Goal: Task Accomplishment & Management: Use online tool/utility

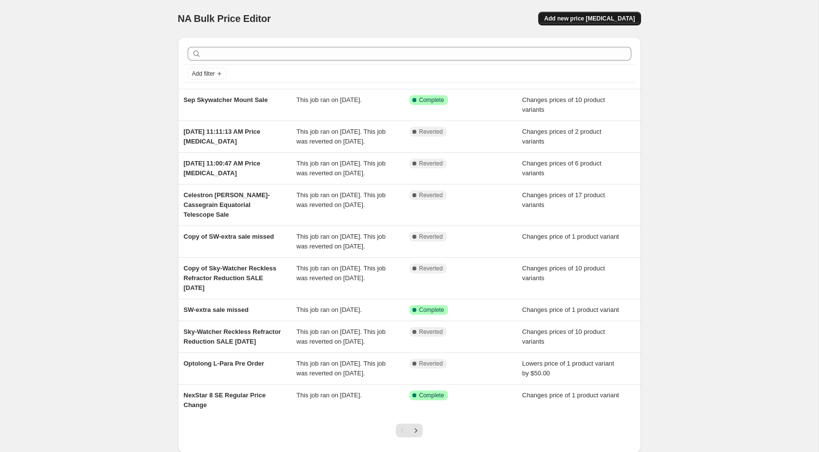
click at [593, 17] on span "Add new price change job" at bounding box center [589, 19] width 91 height 8
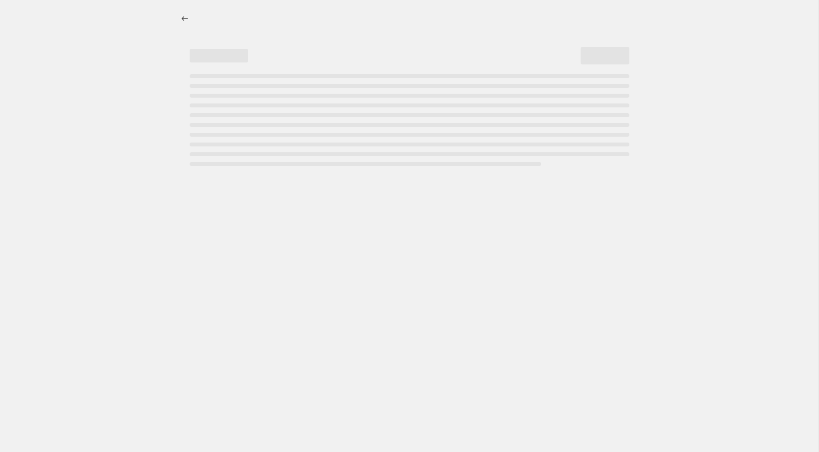
select select "percentage"
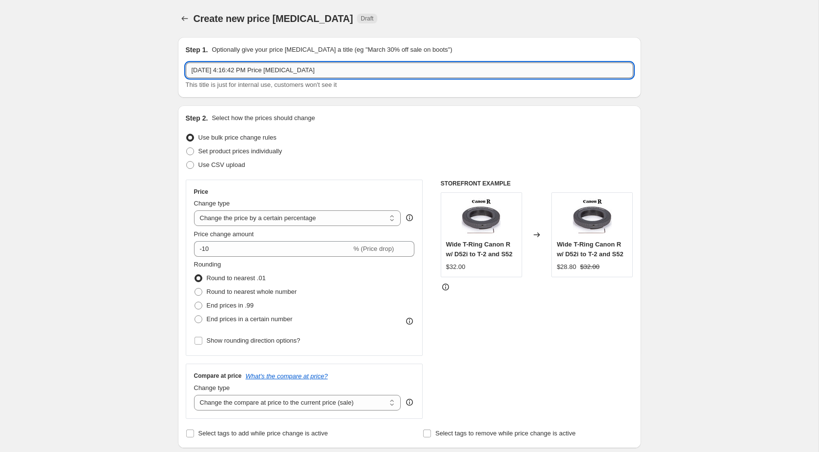
click at [295, 73] on input "Oct 1, 2025, 4:16:42 PM Price change job" at bounding box center [410, 70] width 448 height 16
drag, startPoint x: 310, startPoint y: 73, endPoint x: 203, endPoint y: 77, distance: 106.4
click at [203, 77] on input "Oct 1, 2025, 4:16:42 PM Price change job" at bounding box center [410, 70] width 448 height 16
type input "Oct Celestron C-Mount Sale"
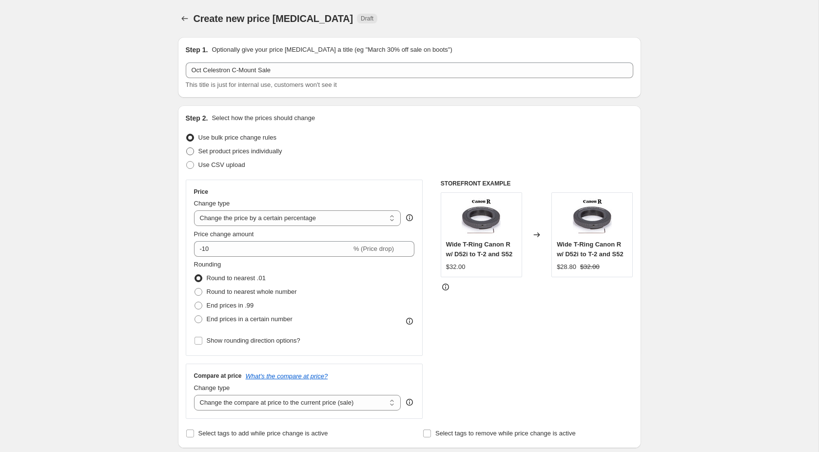
click at [192, 150] on span at bounding box center [190, 151] width 8 height 8
click at [187, 148] on input "Set product prices individually" at bounding box center [186, 147] width 0 height 0
radio input "true"
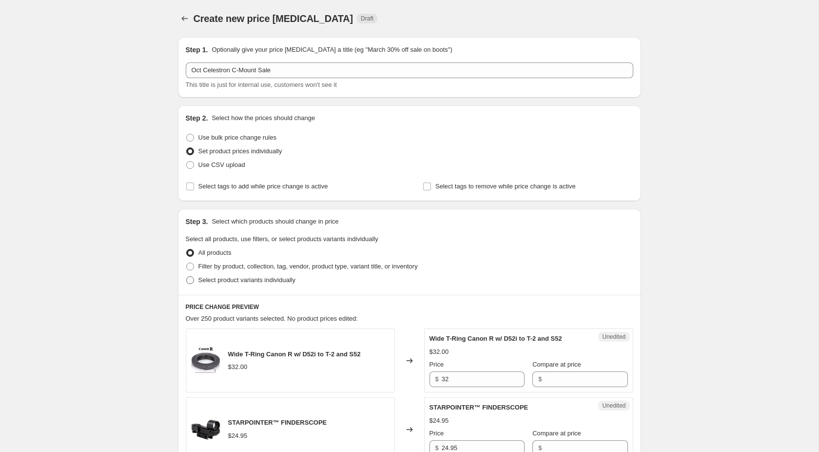
click at [231, 279] on span "Select product variants individually" at bounding box center [247, 279] width 97 height 7
click at [187, 277] on input "Select product variants individually" at bounding box center [186, 276] width 0 height 0
radio input "true"
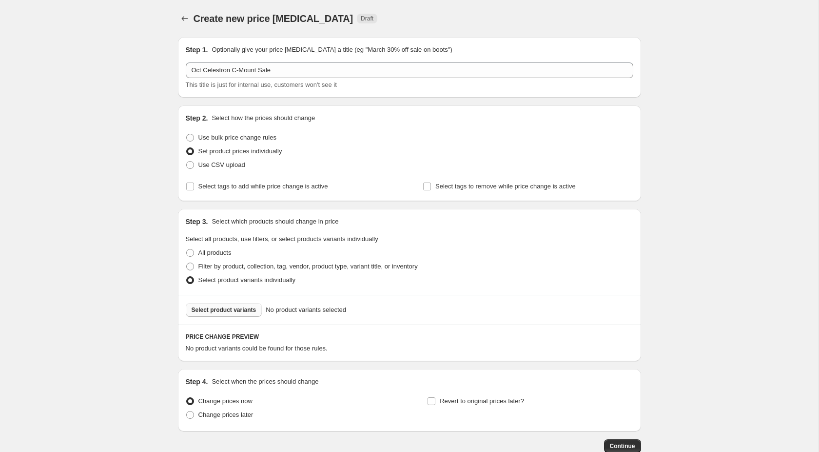
click at [234, 308] on span "Select product variants" at bounding box center [224, 310] width 65 height 8
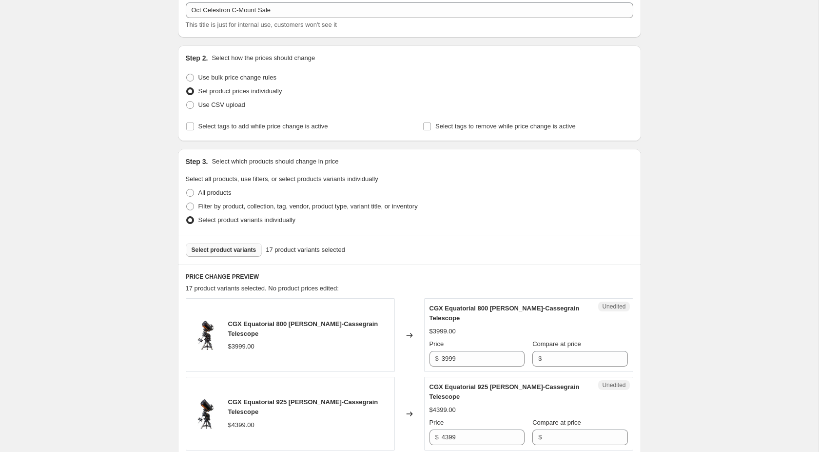
scroll to position [50, 0]
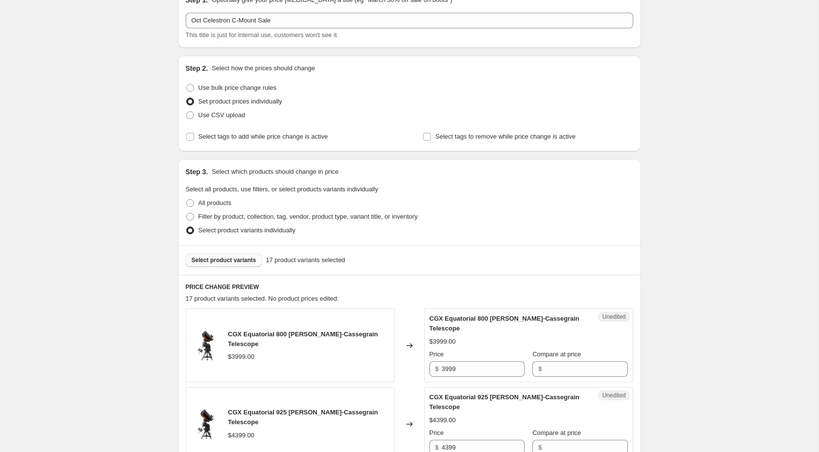
click at [240, 258] on span "Select product variants" at bounding box center [224, 260] width 65 height 8
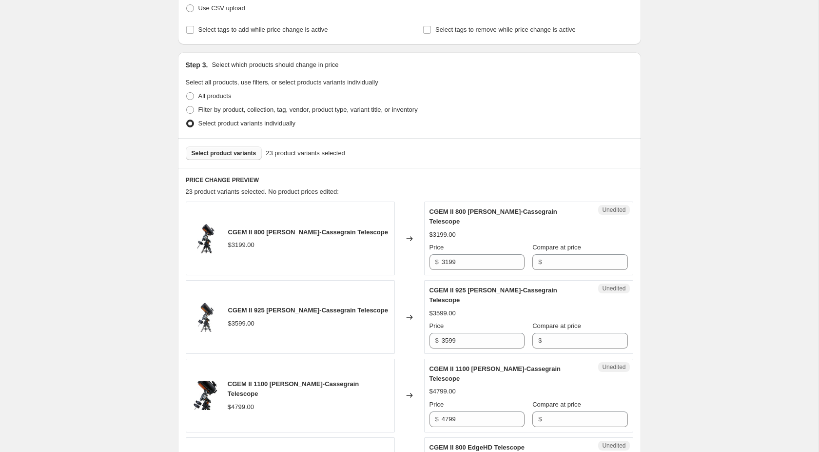
scroll to position [199, 0]
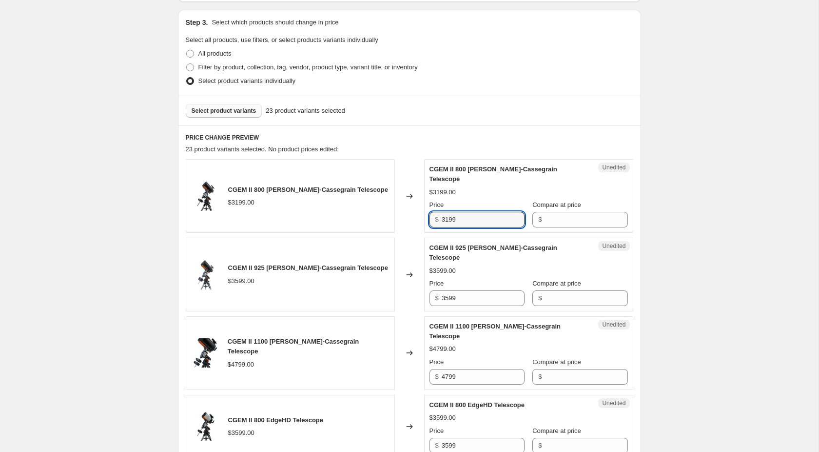
drag, startPoint x: 483, startPoint y: 209, endPoint x: 437, endPoint y: 209, distance: 45.8
click at [442, 212] on input "3199" at bounding box center [483, 220] width 83 height 16
type input "2699"
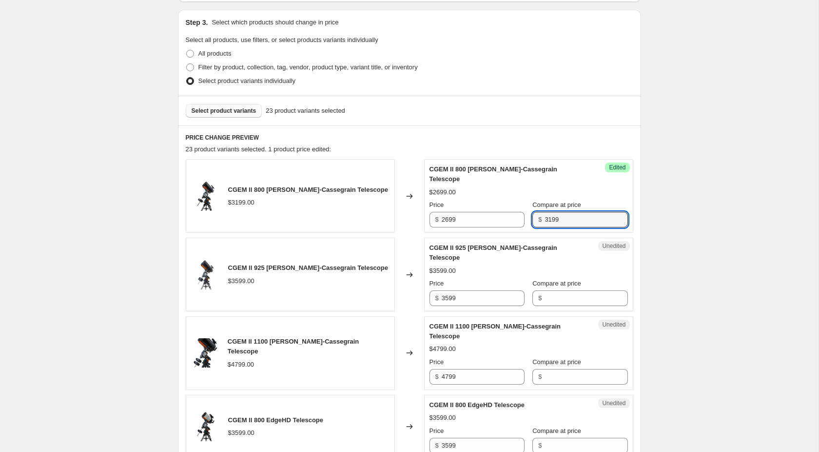
type input "3199"
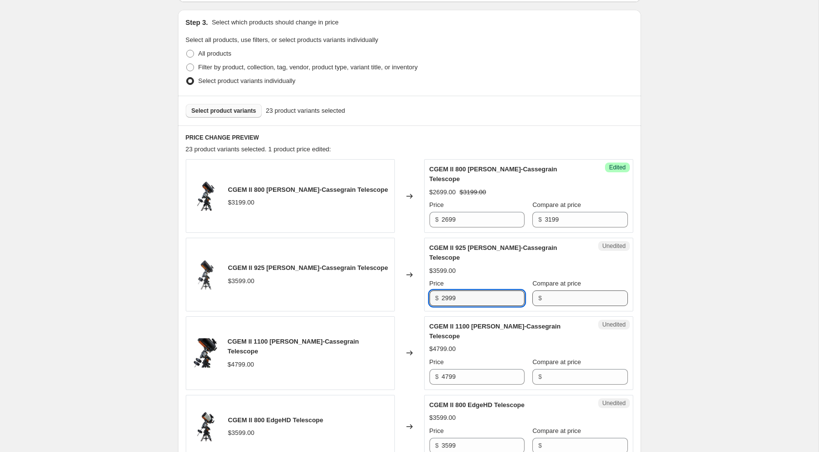
type input "2999"
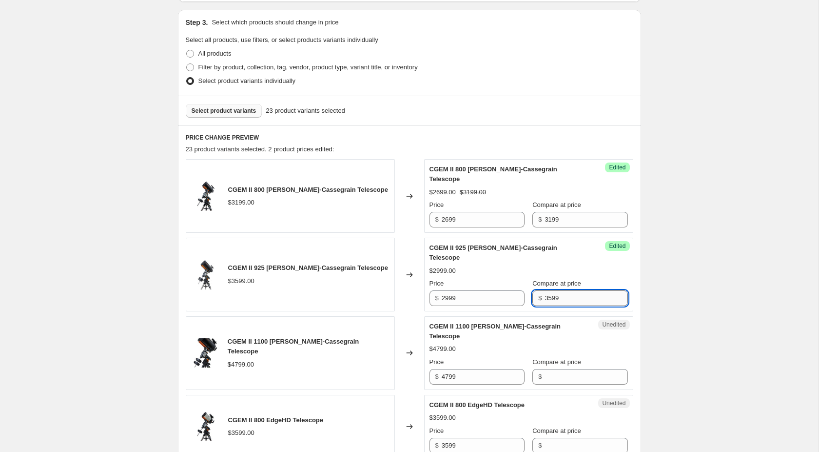
type input "3599"
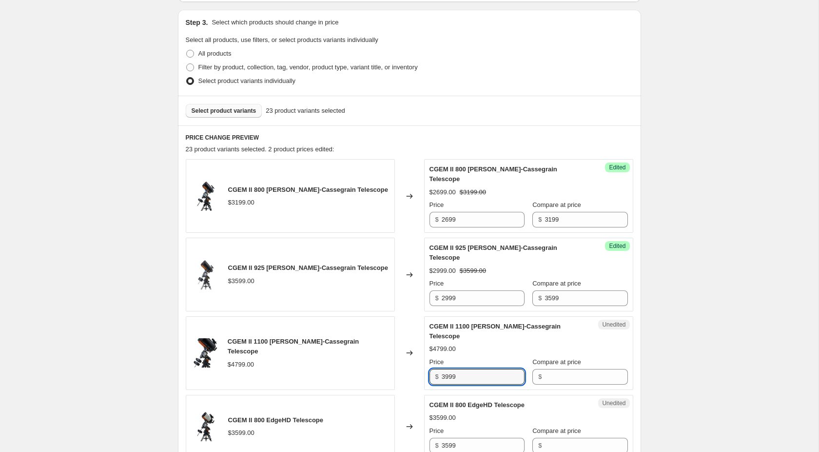
type input "3999"
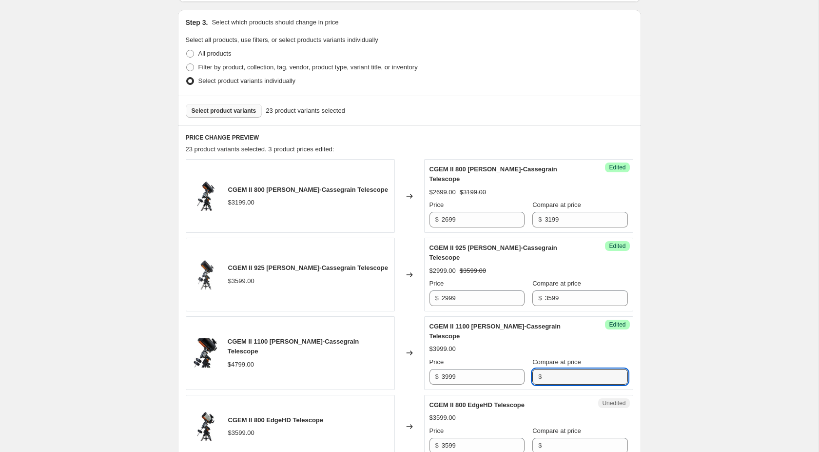
type input "3"
type input "4799"
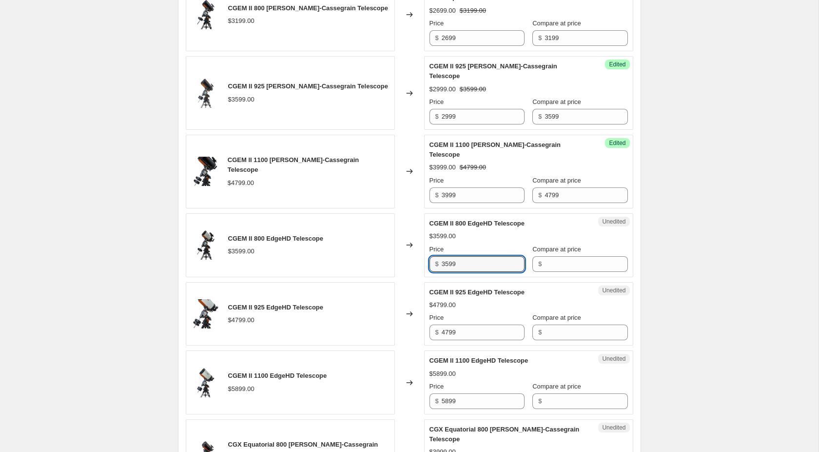
scroll to position [398, 0]
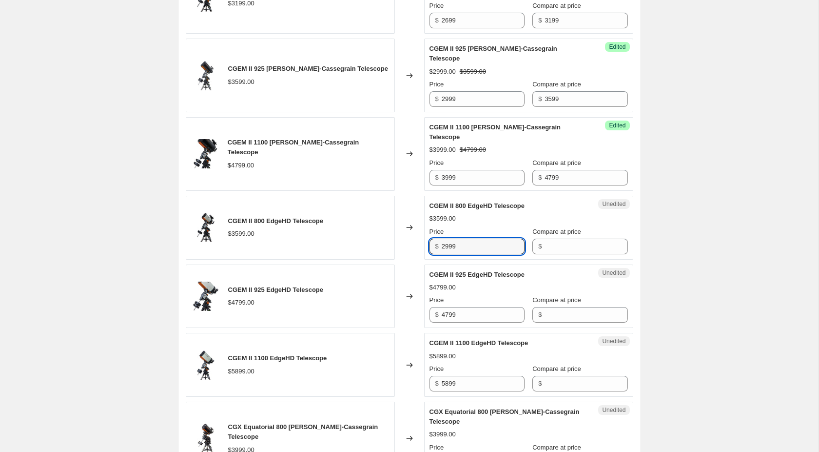
type input "2999"
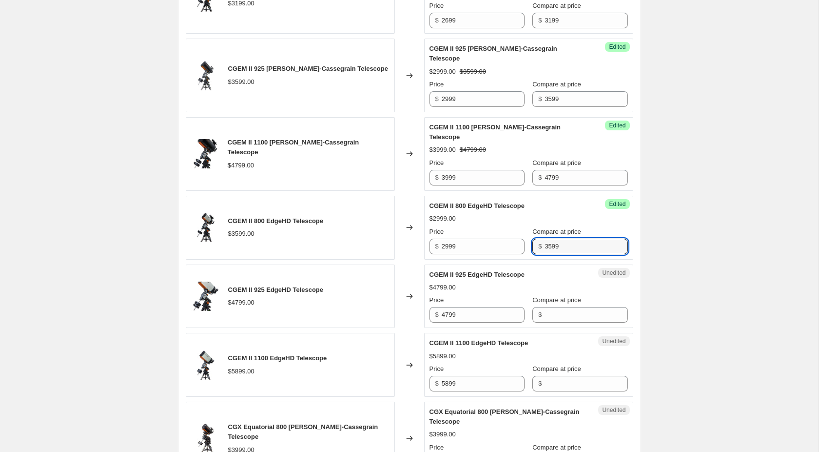
type input "3599"
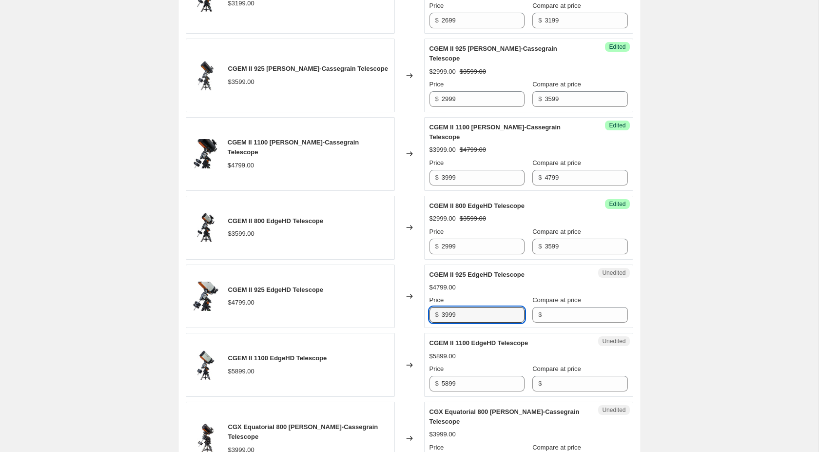
type input "3999"
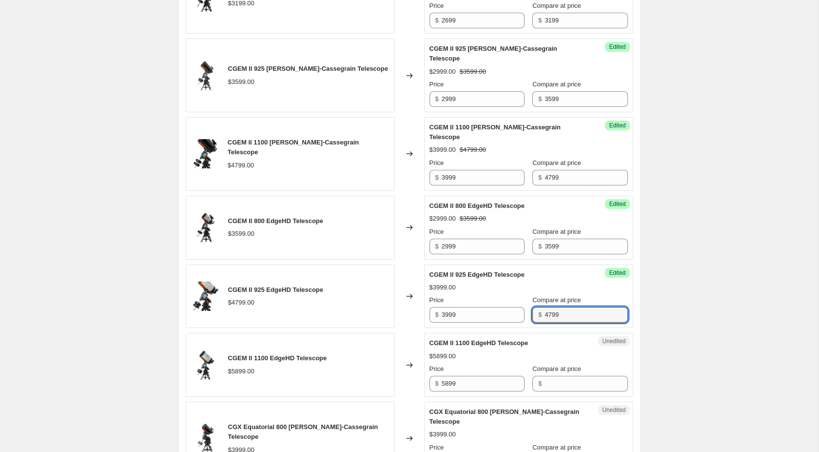
type input "4799"
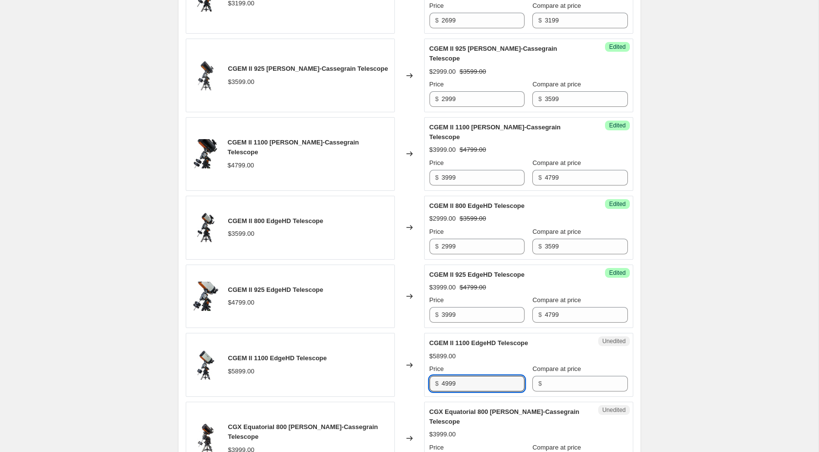
type input "4999"
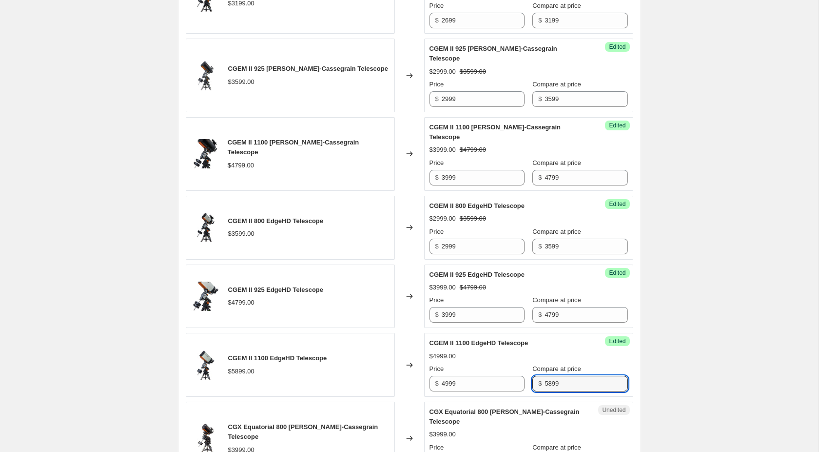
type input "5899"
type input "3399"
type input "3999"
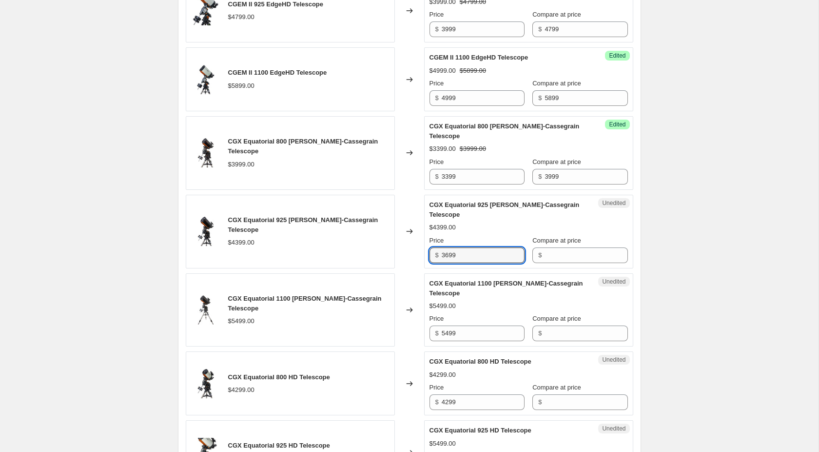
type input "3699"
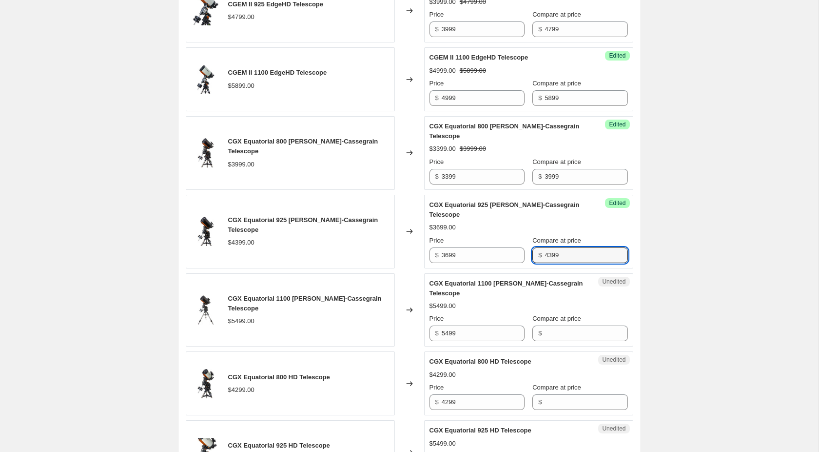
type input "4399"
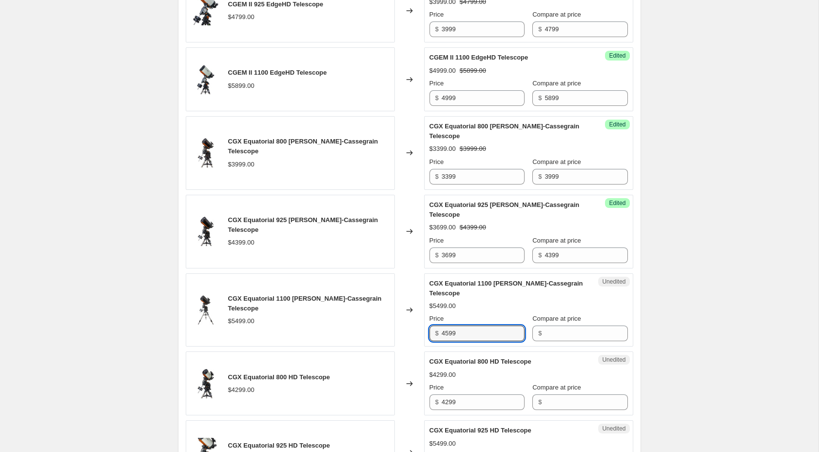
type input "4599"
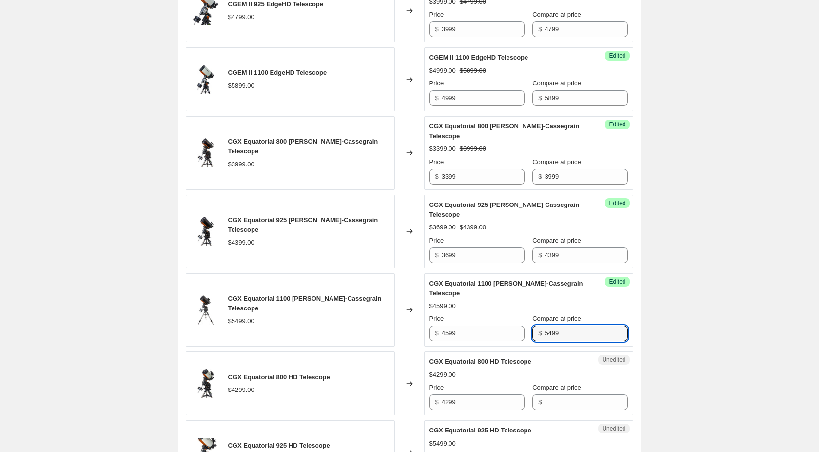
type input "5499"
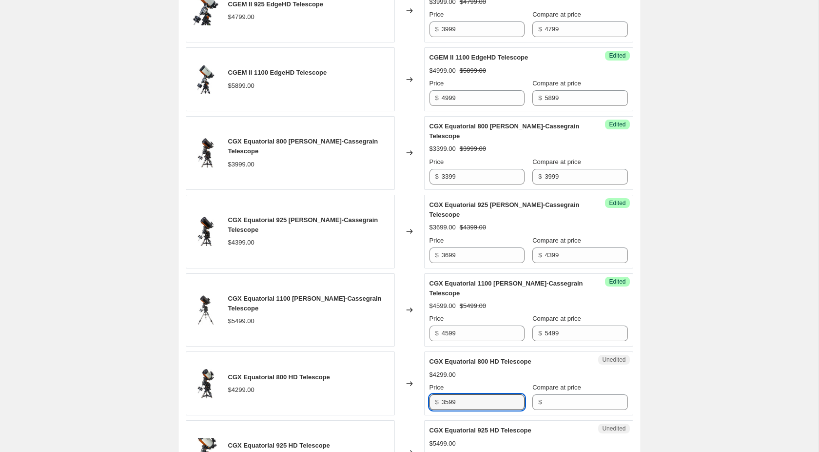
type input "3599"
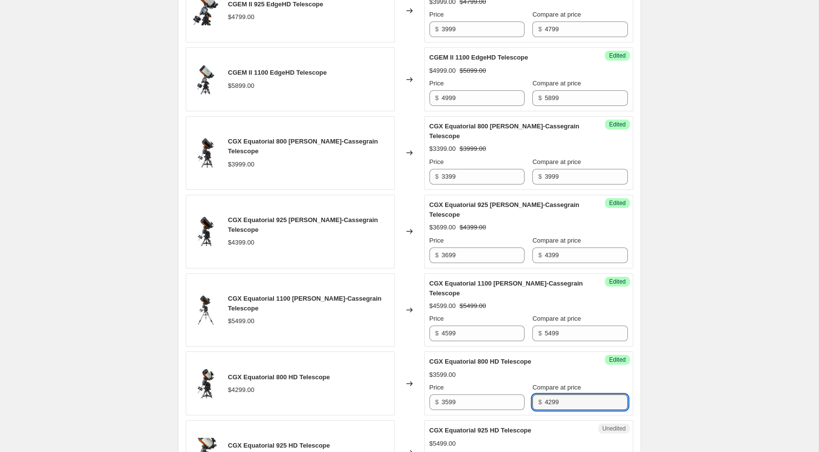
type input "4299"
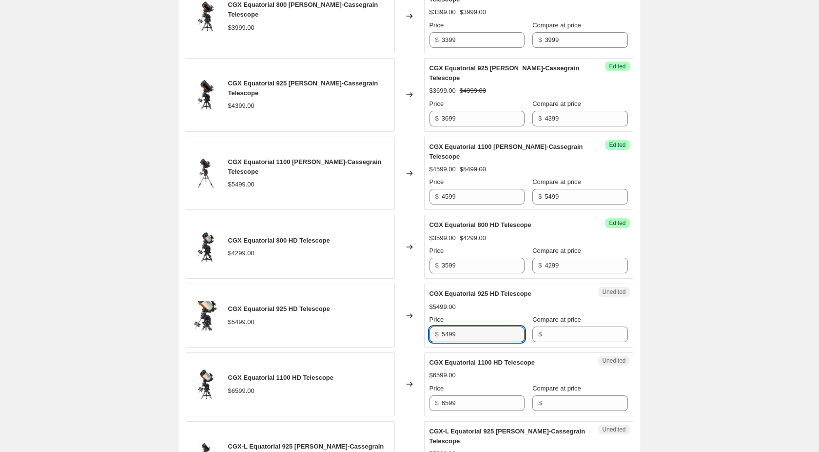
scroll to position [882, 0]
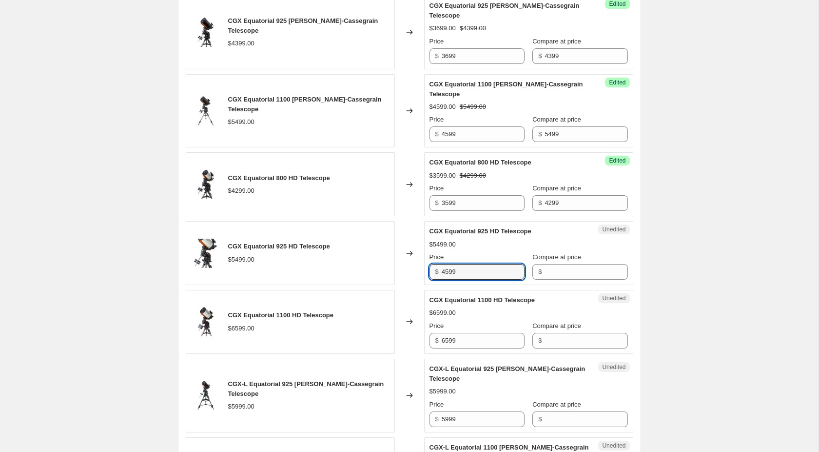
type input "4599"
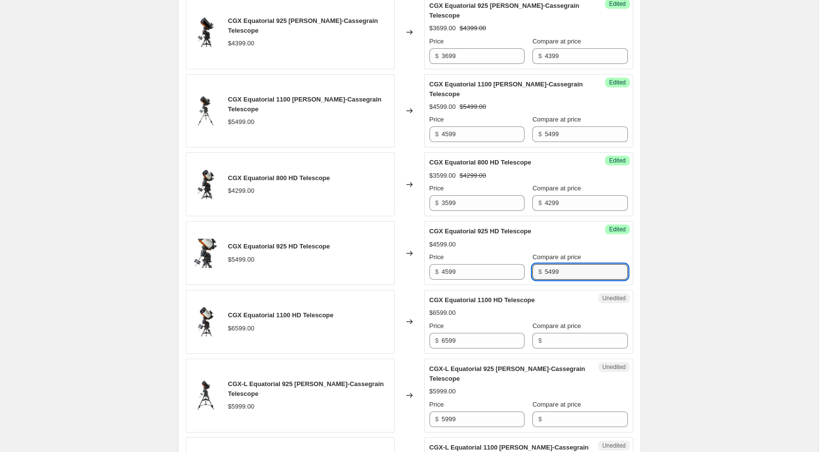
type input "5499"
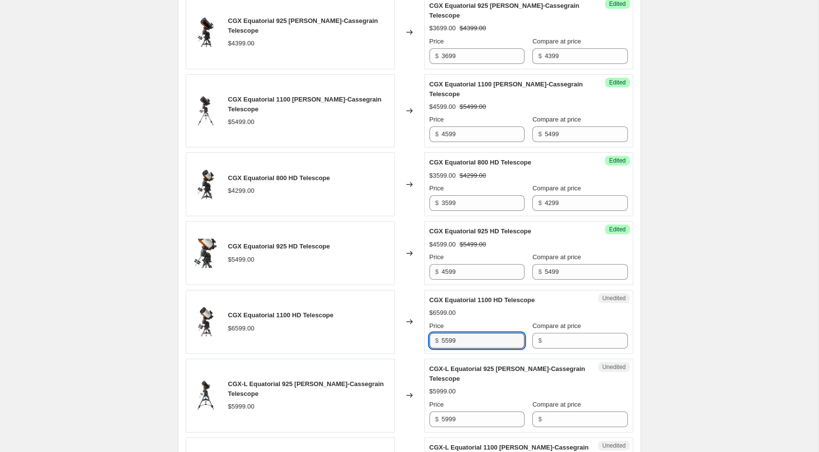
type input "5599"
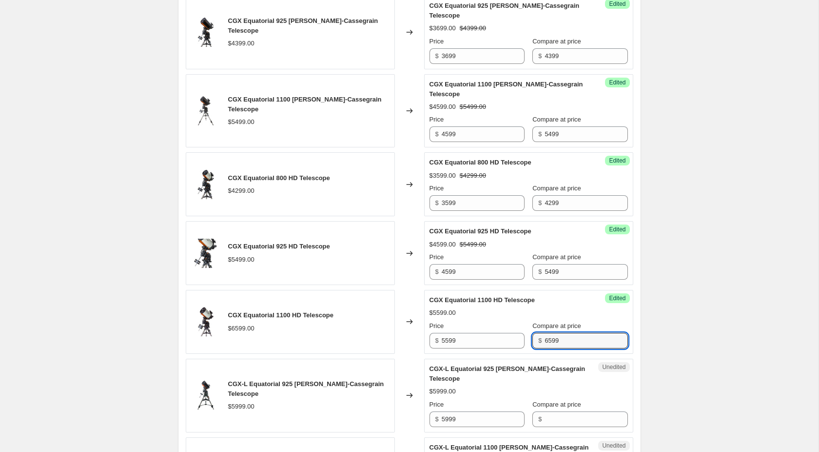
type input "6599"
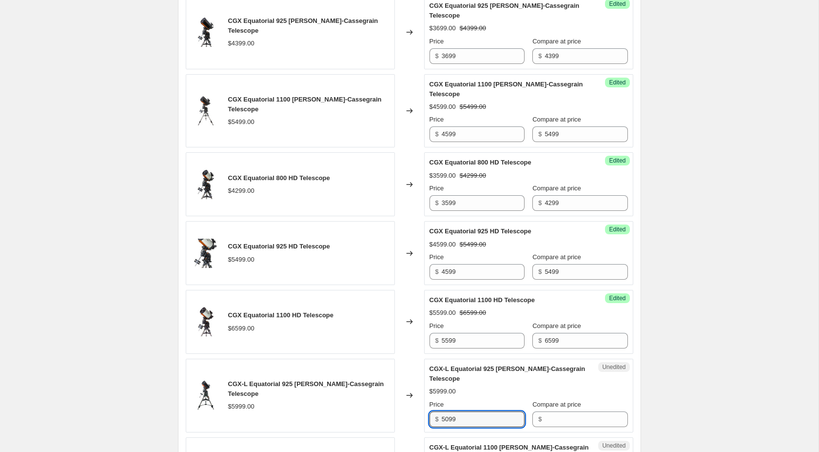
type input "5099"
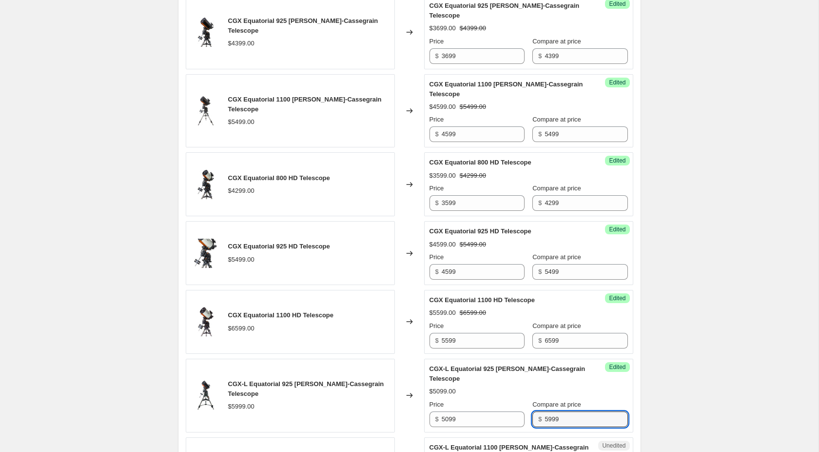
type input "5999"
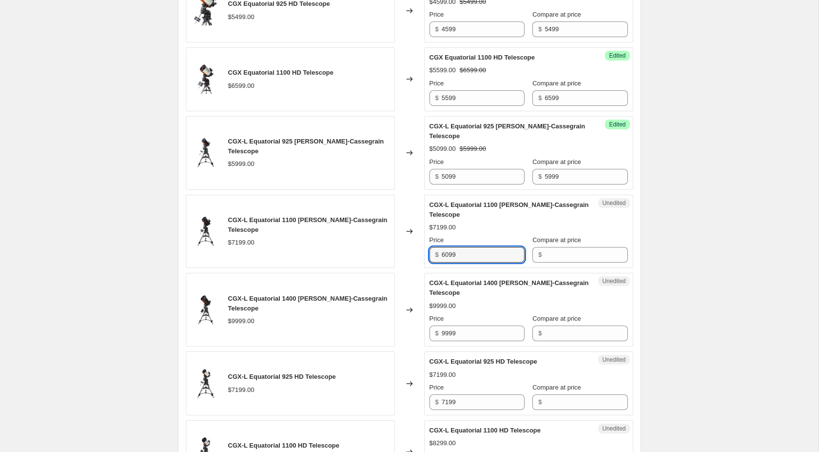
type input "6099"
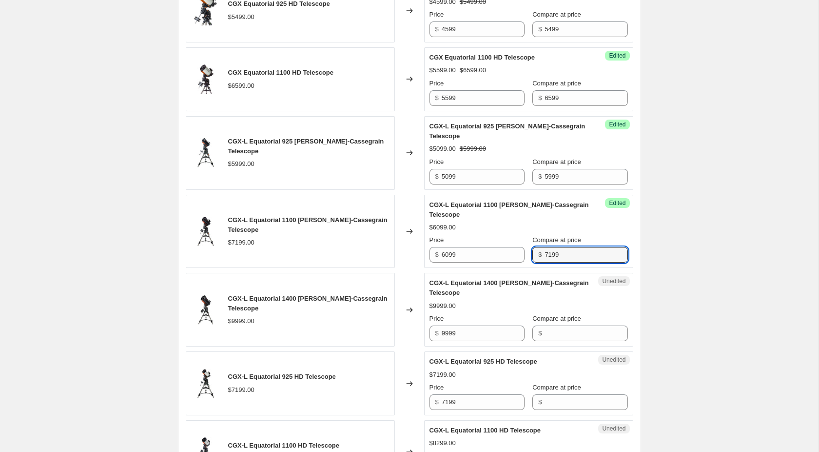
type input "7199"
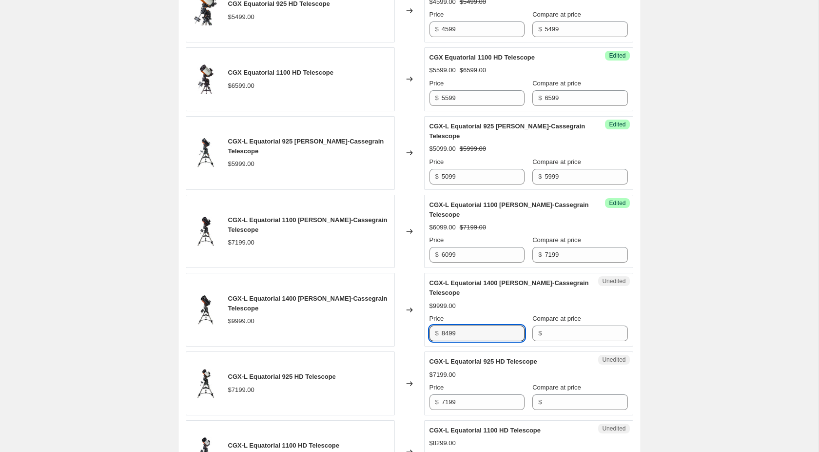
type input "8499"
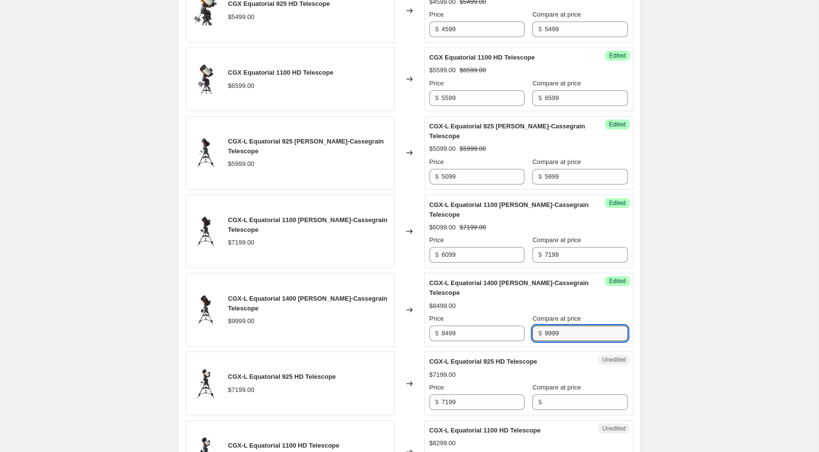
type input "9999"
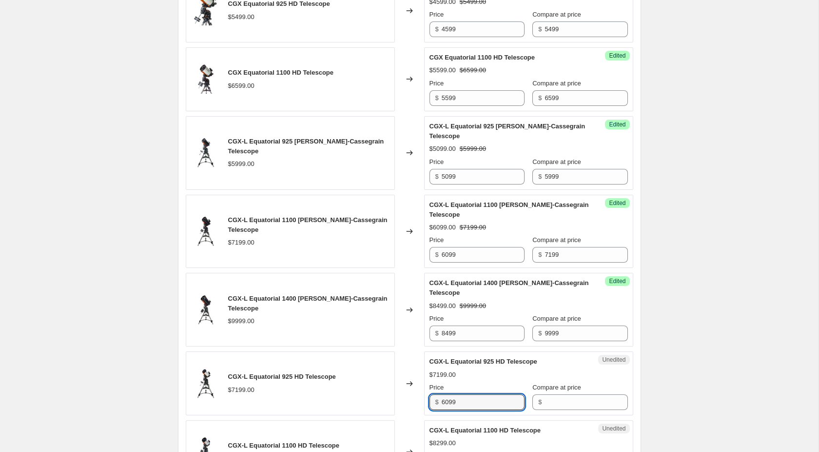
type input "6099"
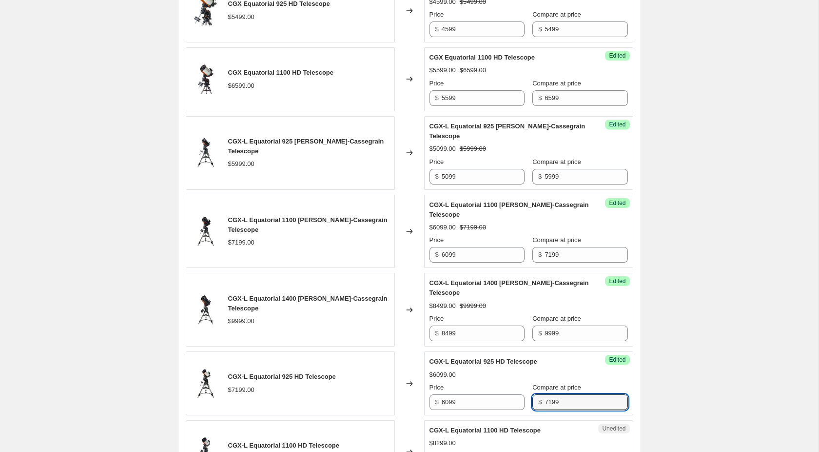
type input "7199"
type input "6999"
type input "8299"
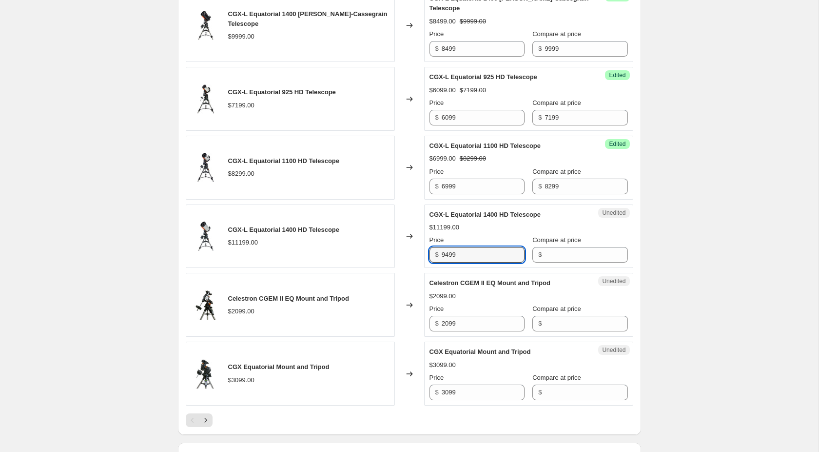
type input "9499"
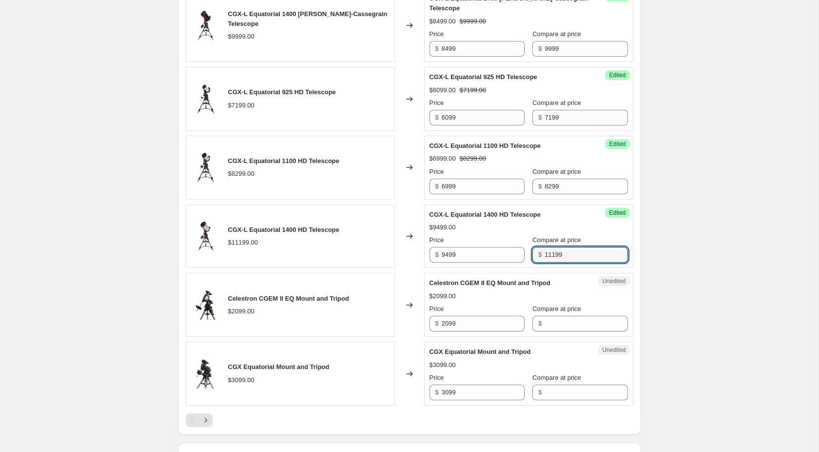
type input "11199"
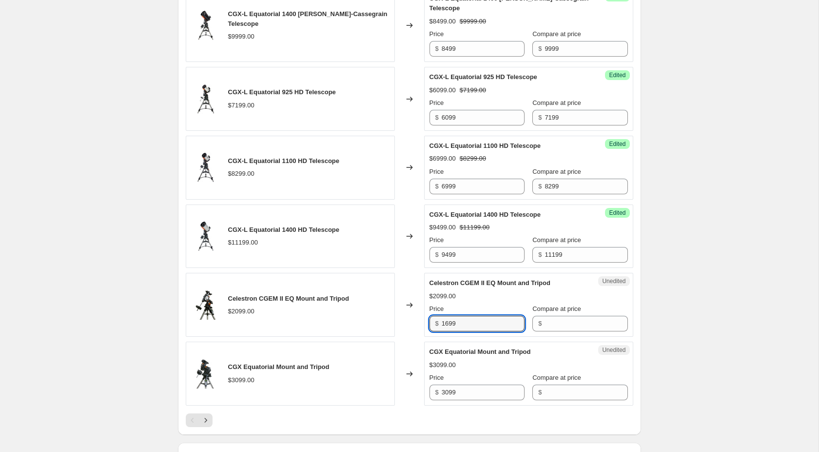
type input "1699"
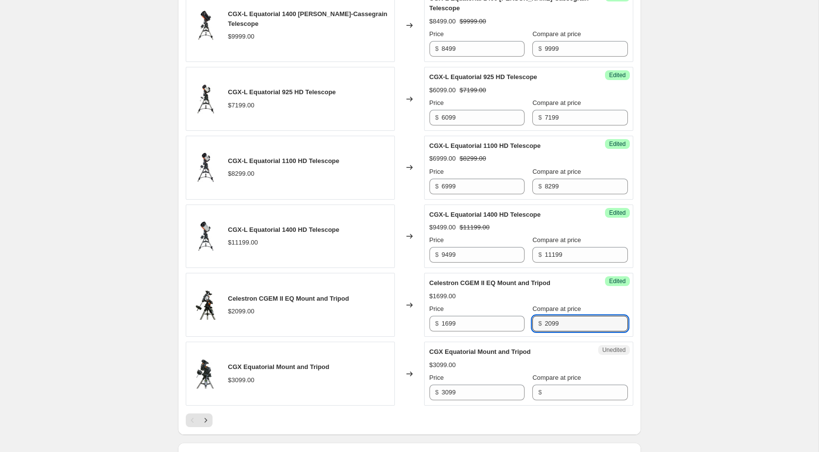
type input "2099"
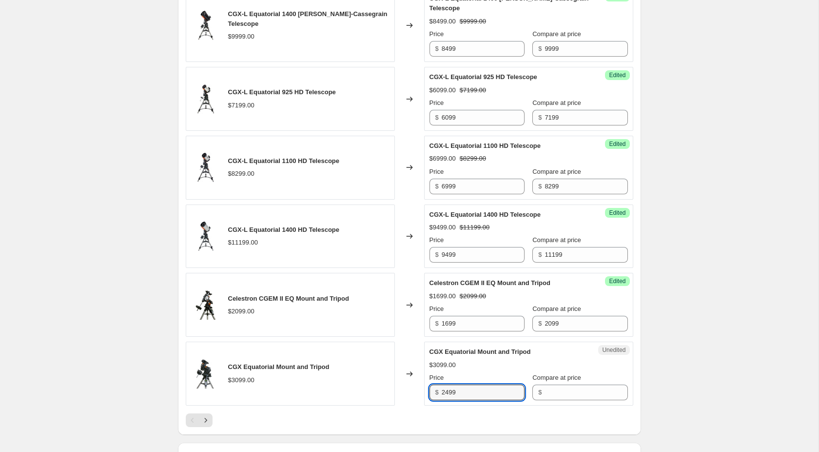
type input "2499"
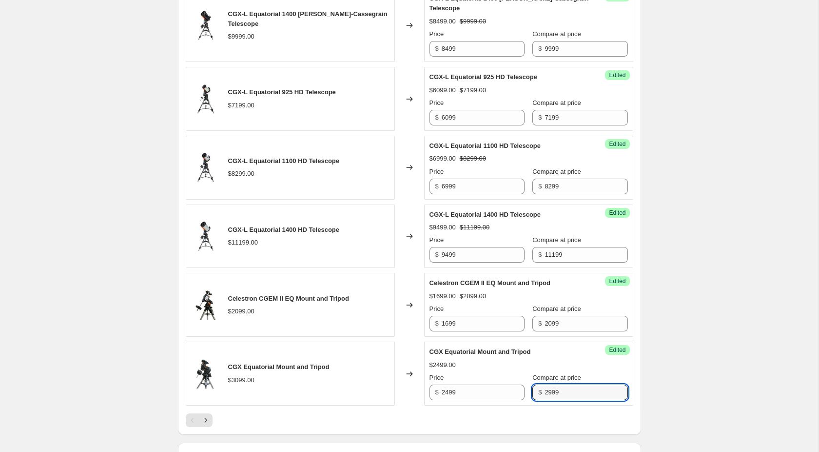
type input "2999"
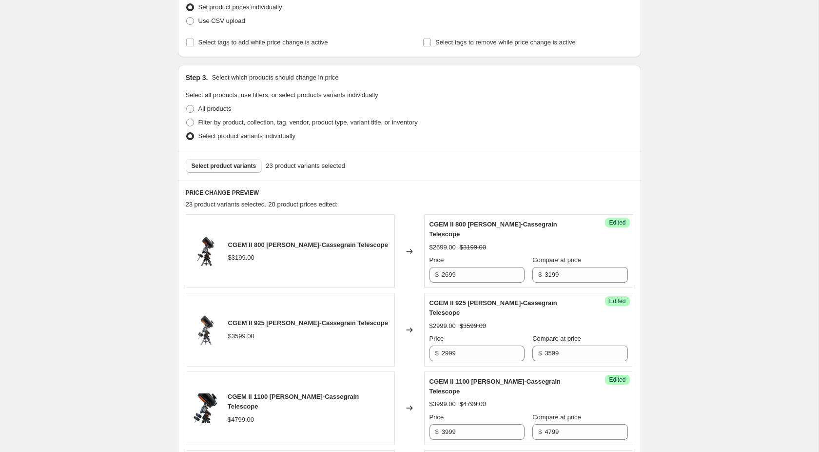
scroll to position [116, 0]
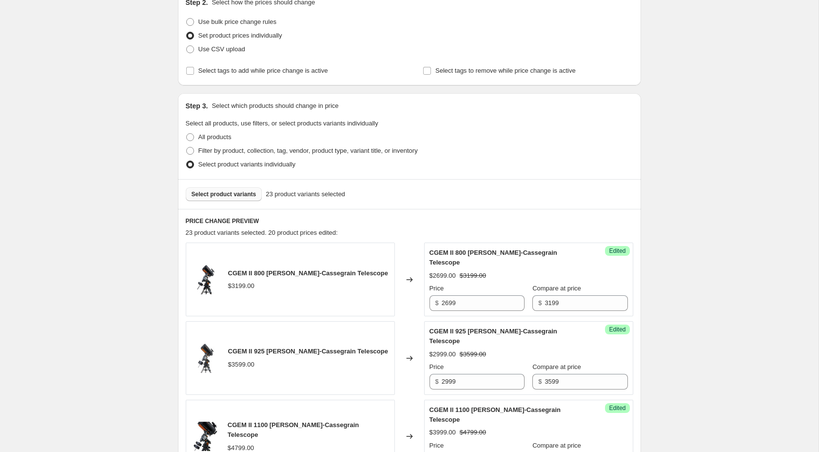
click at [204, 195] on span "Select product variants" at bounding box center [224, 194] width 65 height 8
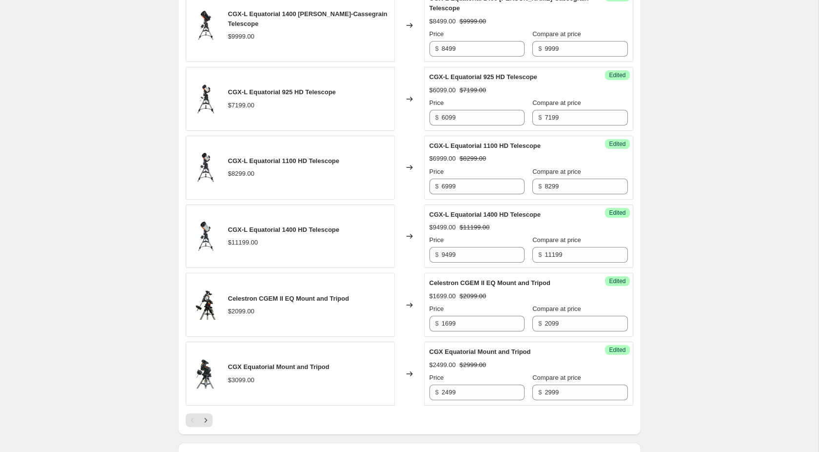
scroll to position [1459, 0]
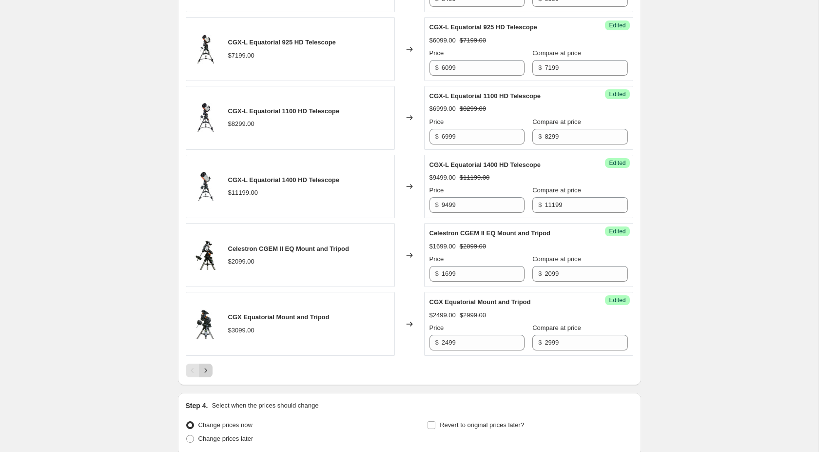
click at [209, 365] on icon "Next" at bounding box center [206, 370] width 10 height 10
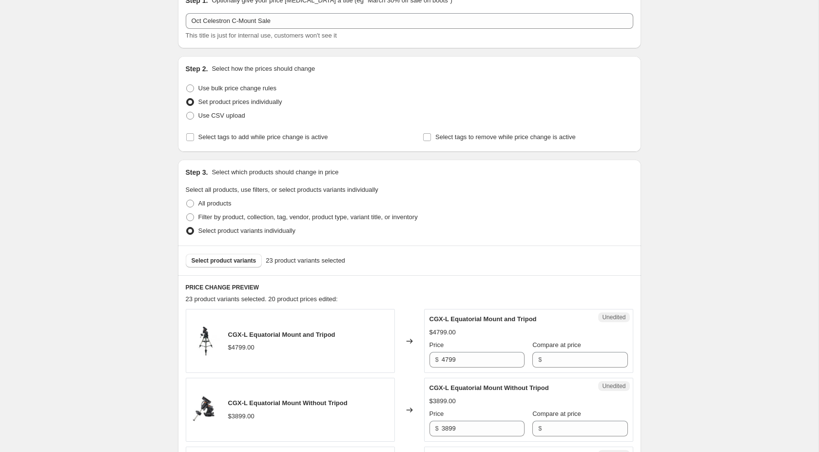
scroll to position [248, 0]
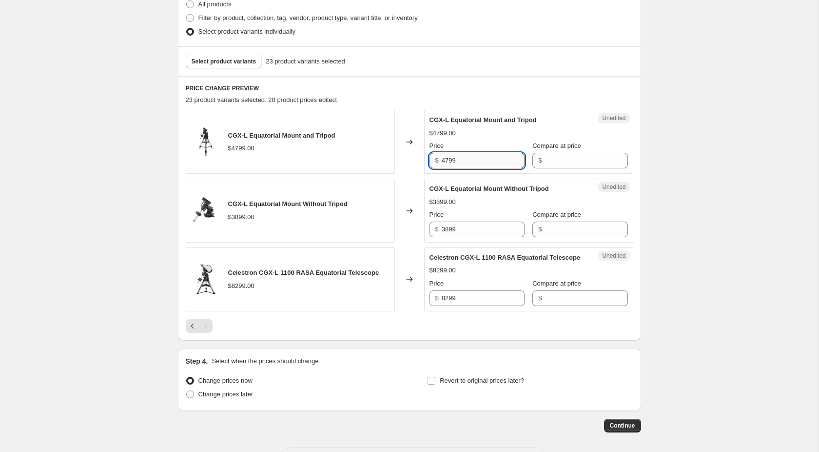
drag, startPoint x: 461, startPoint y: 162, endPoint x: 439, endPoint y: 160, distance: 21.5
click at [442, 160] on input "4799" at bounding box center [483, 161] width 83 height 16
type input "3999"
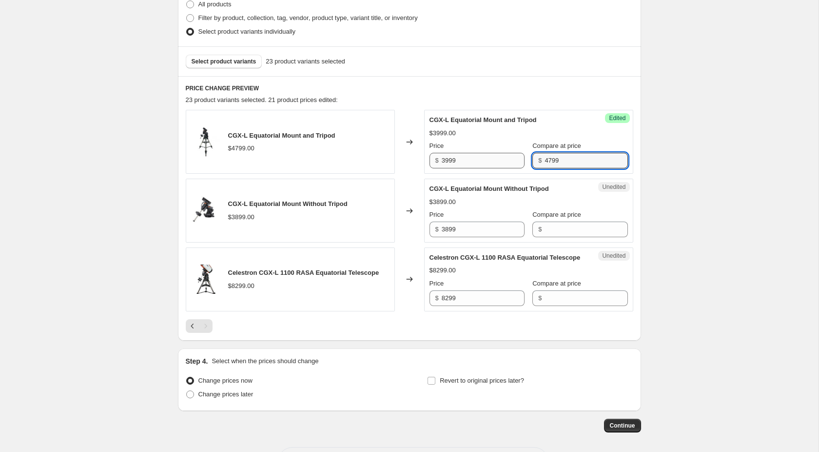
type input "4799"
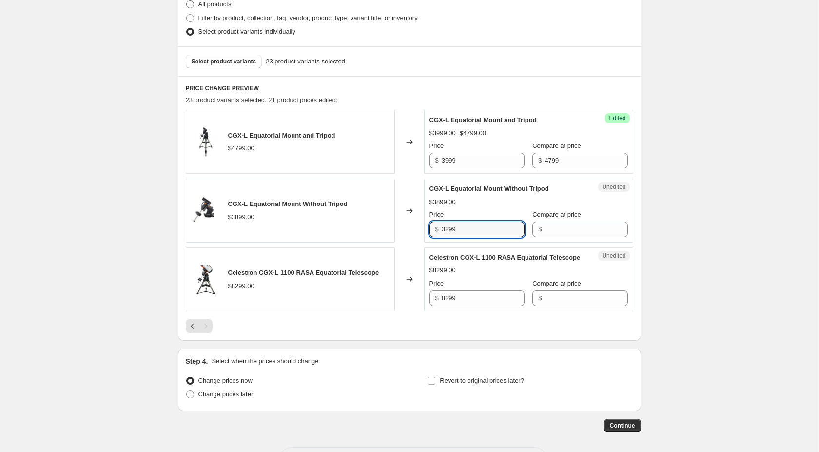
type input "3299"
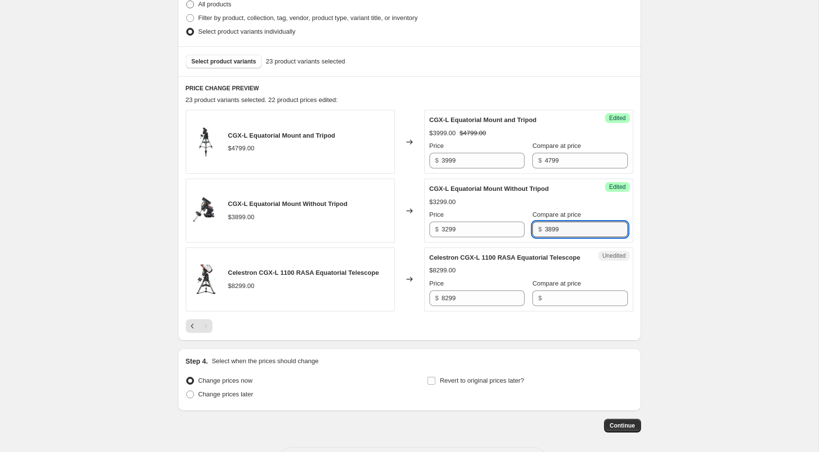
type input "3899"
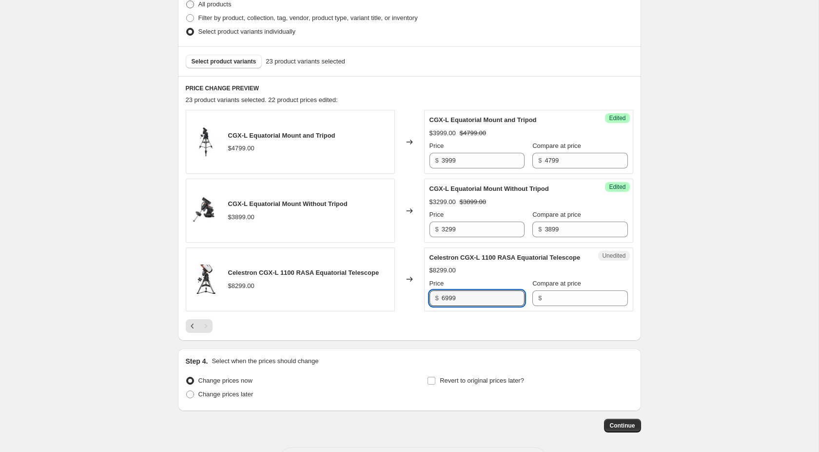
type input "6999"
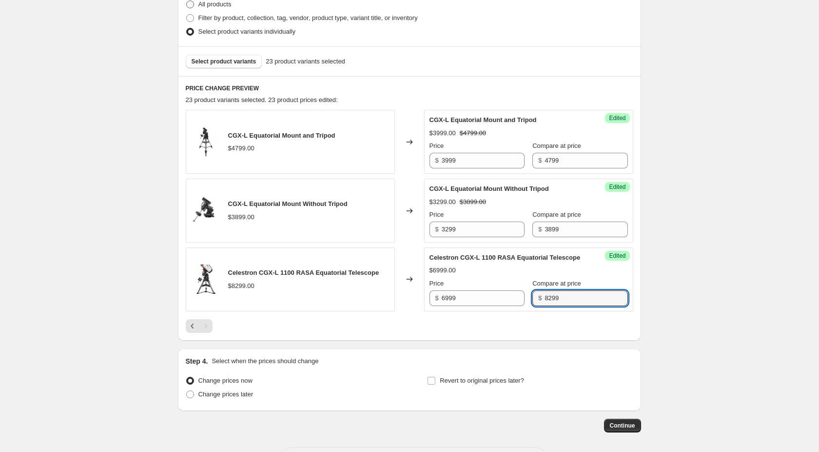
type input "8299"
click at [469, 384] on span "Revert to original prices later?" at bounding box center [482, 380] width 84 height 7
click at [436, 384] on input "Revert to original prices later?" at bounding box center [432, 381] width 8 height 8
checkbox input "true"
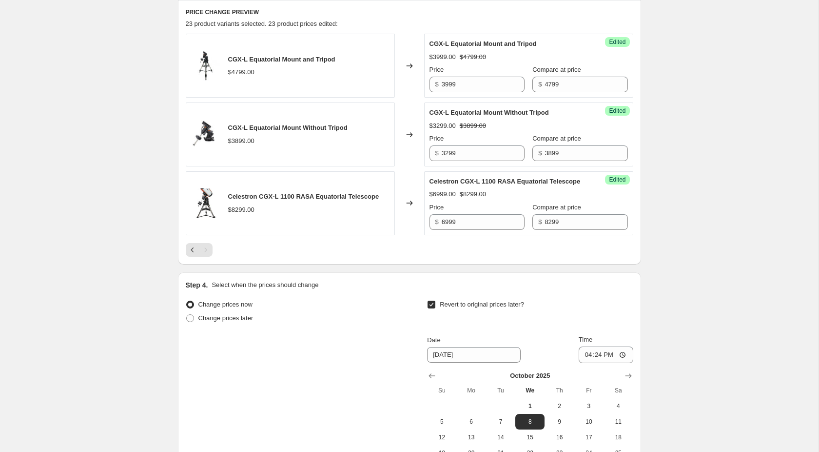
scroll to position [397, 0]
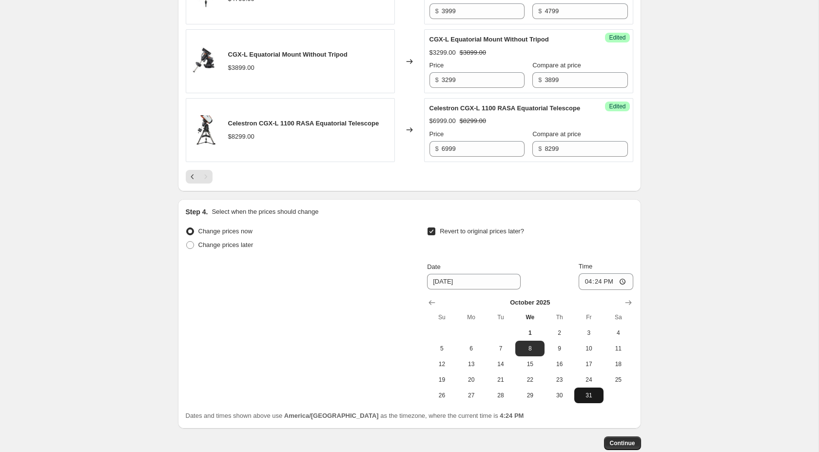
click at [593, 399] on span "31" at bounding box center [588, 395] width 21 height 8
type input "10/31/2025"
click at [597, 290] on input "16:24" at bounding box center [606, 281] width 55 height 17
type input "23:59"
click at [710, 312] on div "Create new price change job. This page is ready Create new price change job Dra…" at bounding box center [409, 56] width 819 height 907
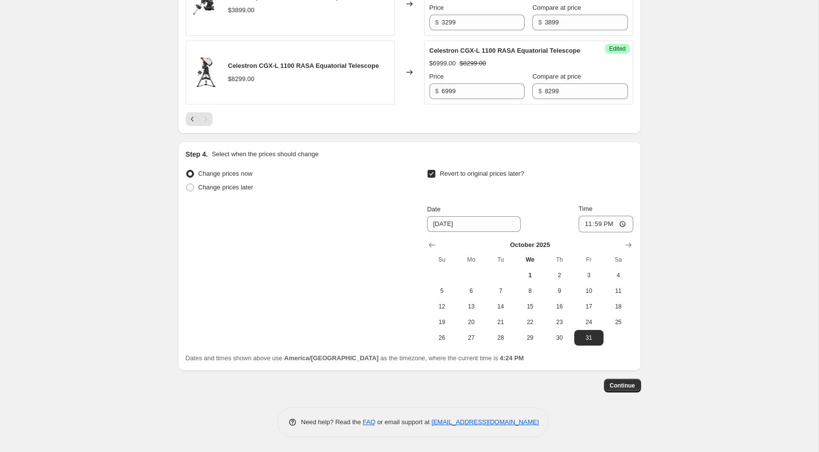
scroll to position [464, 0]
click at [629, 385] on span "Continue" at bounding box center [622, 385] width 25 height 8
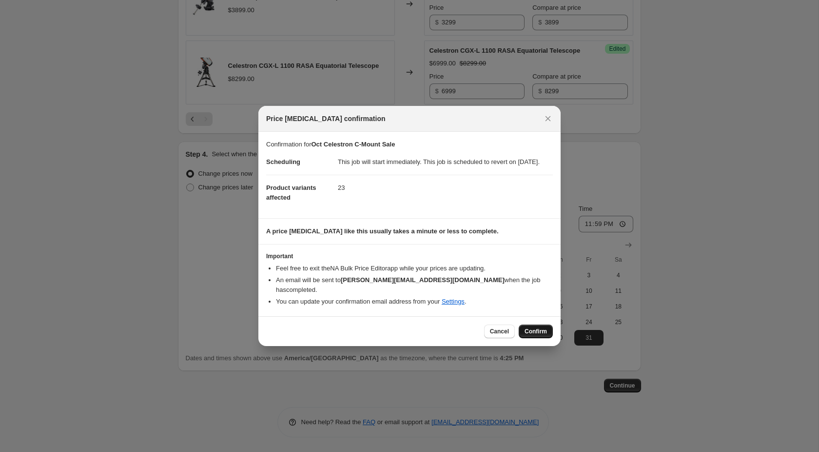
click at [536, 331] on span "Confirm" at bounding box center [536, 331] width 22 height 8
